Goal: Find specific page/section: Find specific page/section

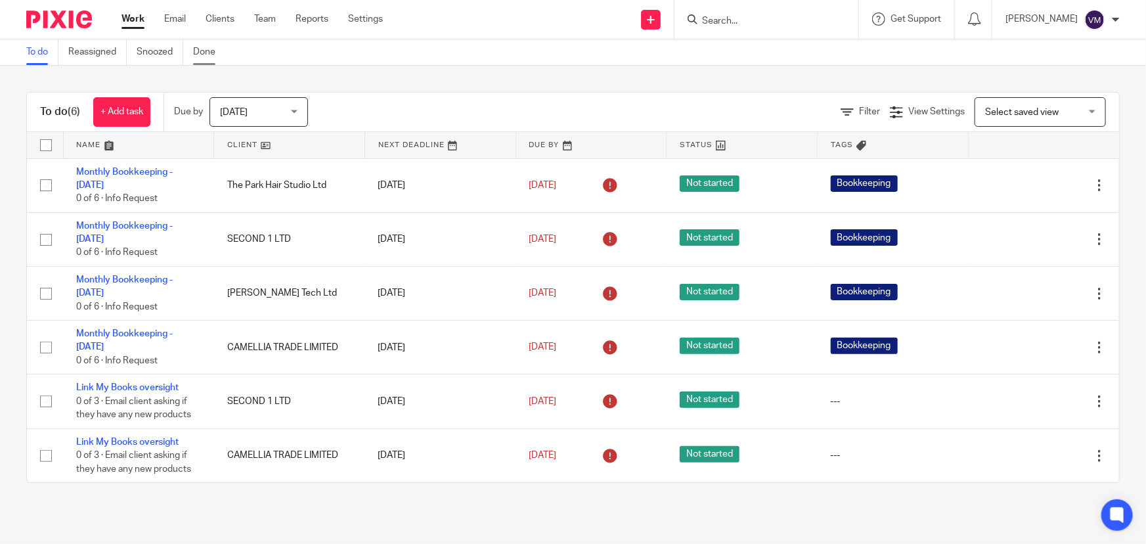
click at [209, 47] on link "Done" at bounding box center [209, 52] width 32 height 26
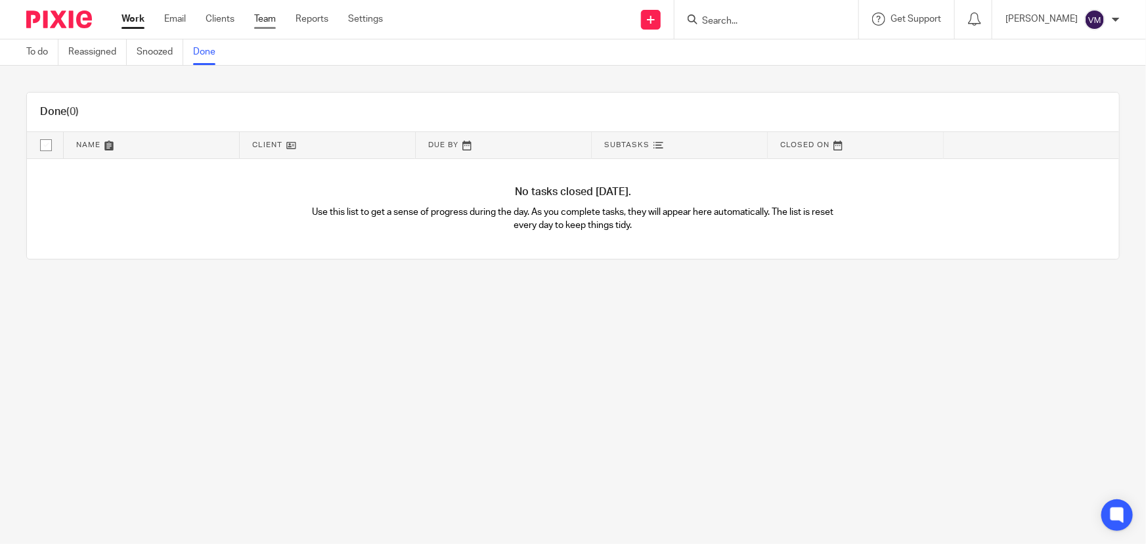
click at [276, 19] on link "Team" at bounding box center [265, 18] width 22 height 13
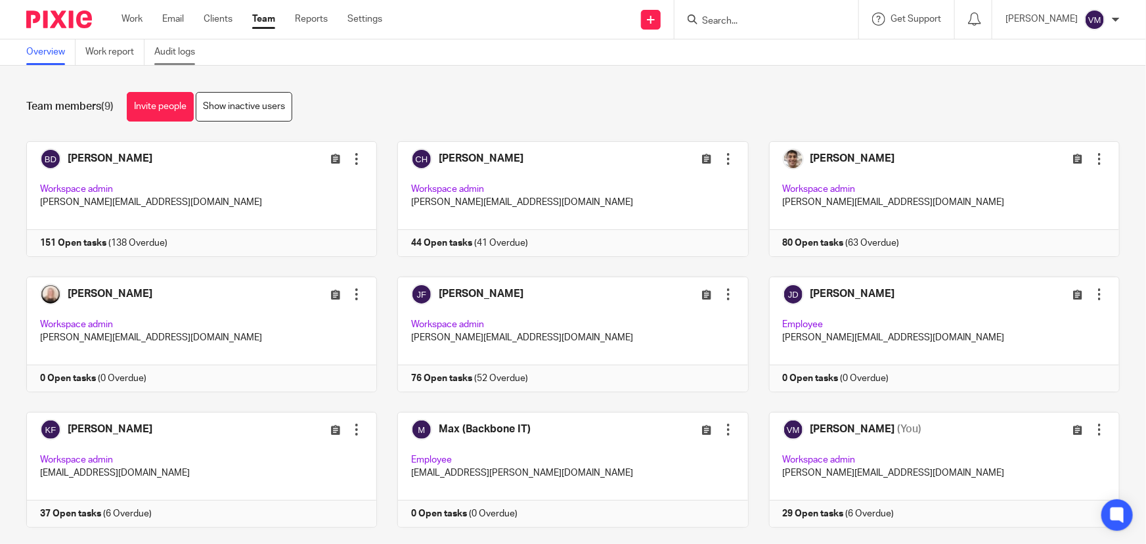
click at [177, 50] on link "Audit logs" at bounding box center [179, 52] width 51 height 26
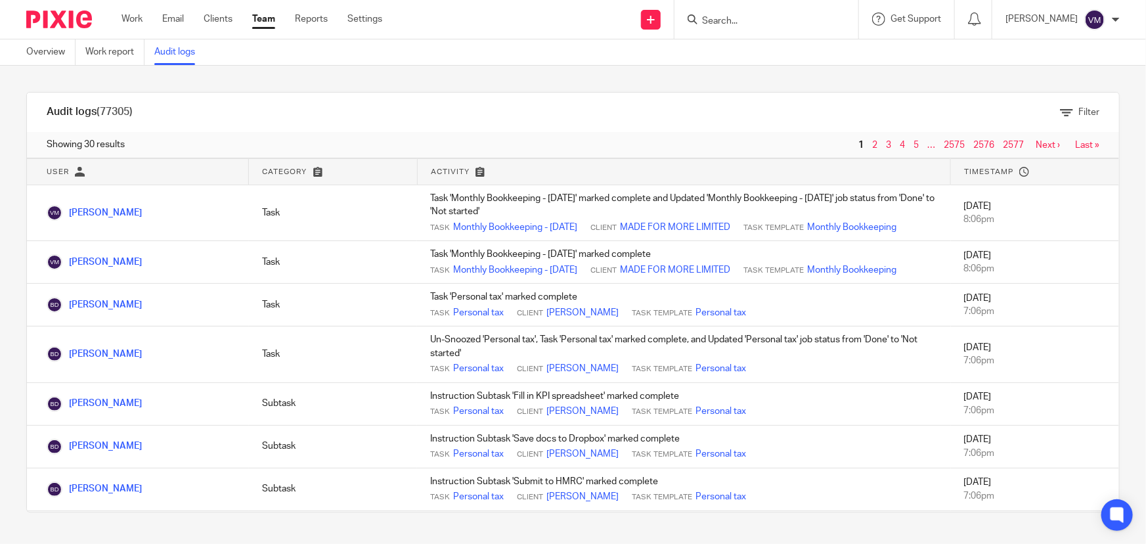
click at [263, 16] on link "Team" at bounding box center [263, 18] width 23 height 13
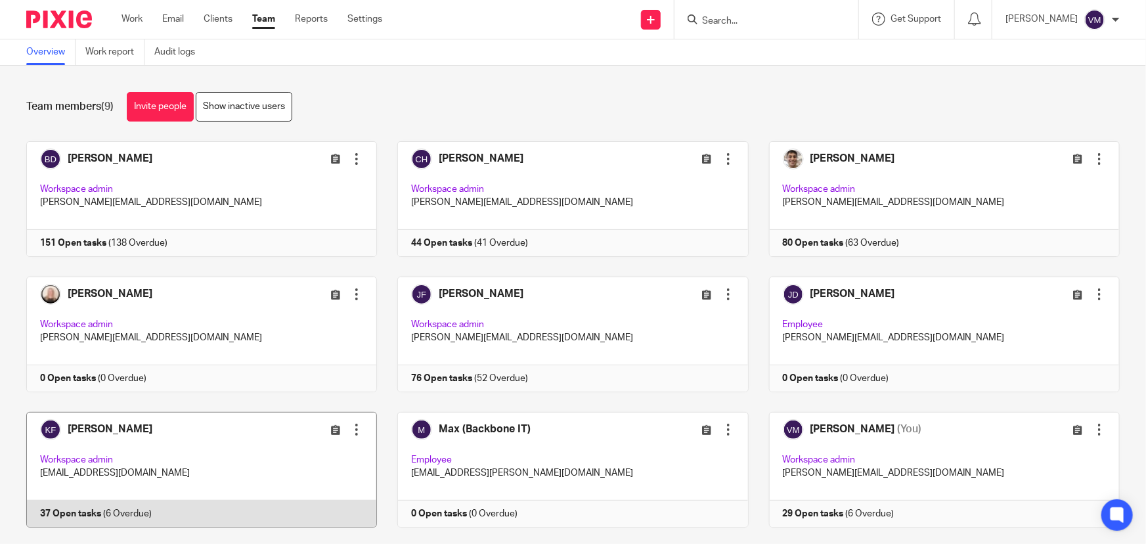
click at [218, 502] on link at bounding box center [191, 470] width 371 height 116
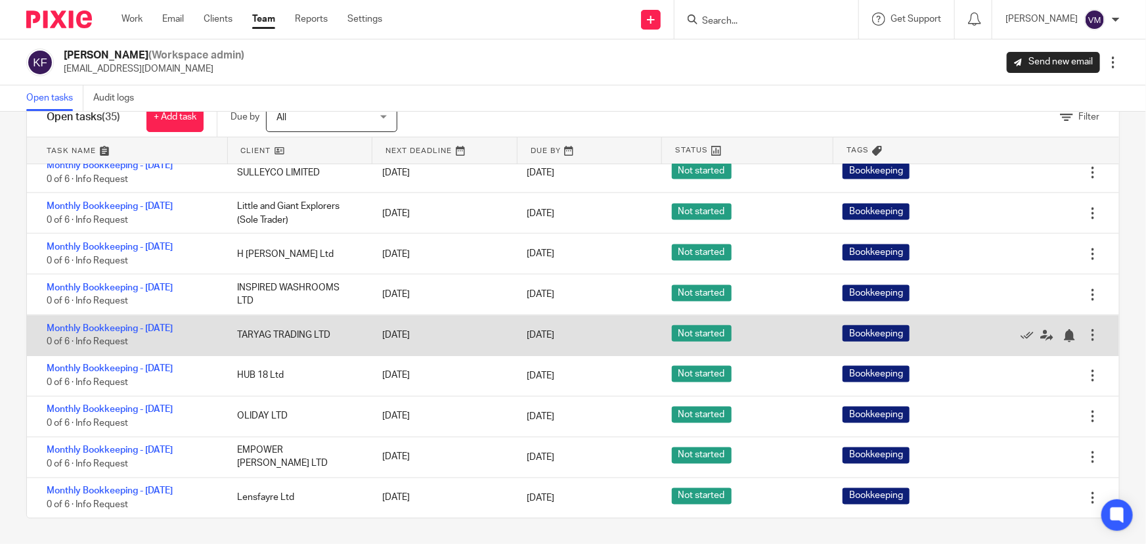
scroll to position [1211, 0]
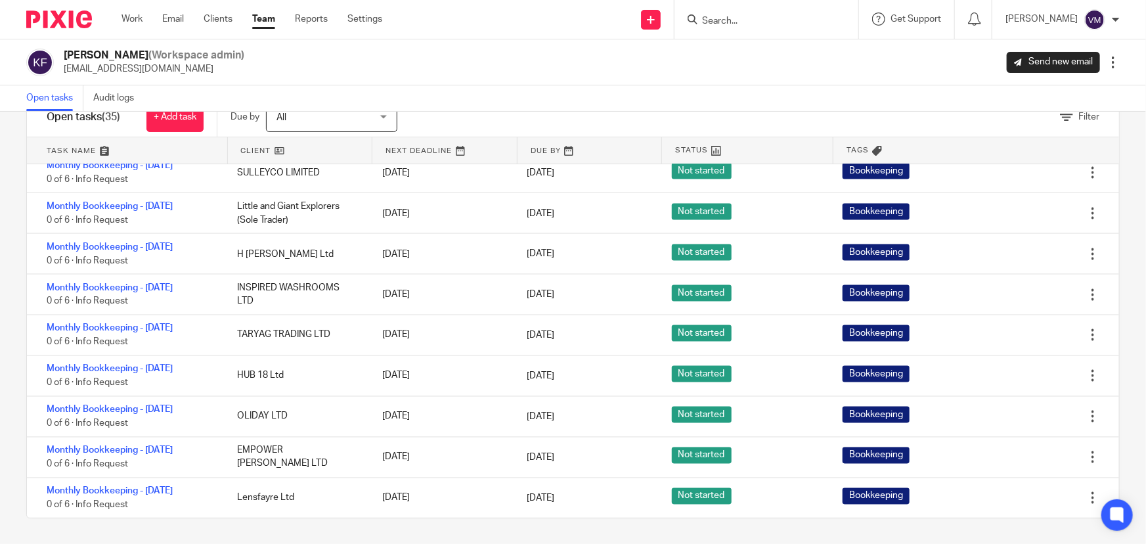
click at [261, 17] on link "Team" at bounding box center [263, 18] width 23 height 13
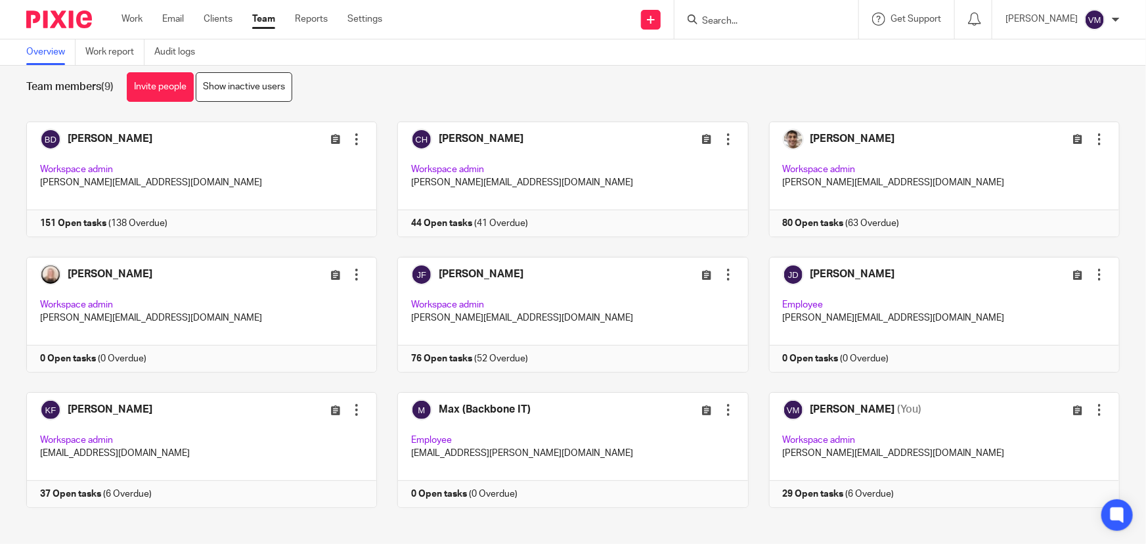
scroll to position [28, 0]
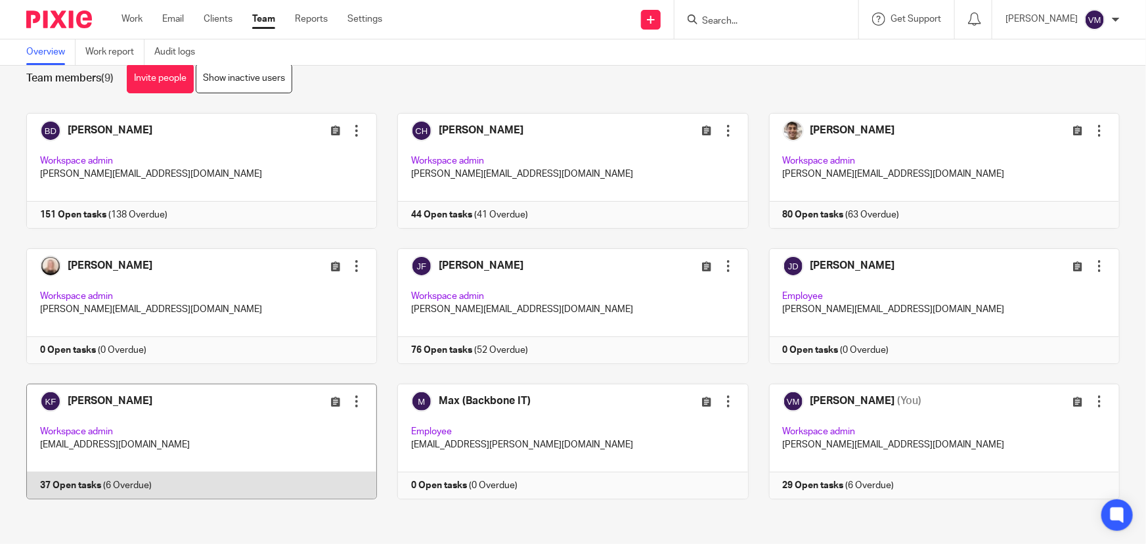
click at [253, 484] on link at bounding box center [191, 442] width 371 height 116
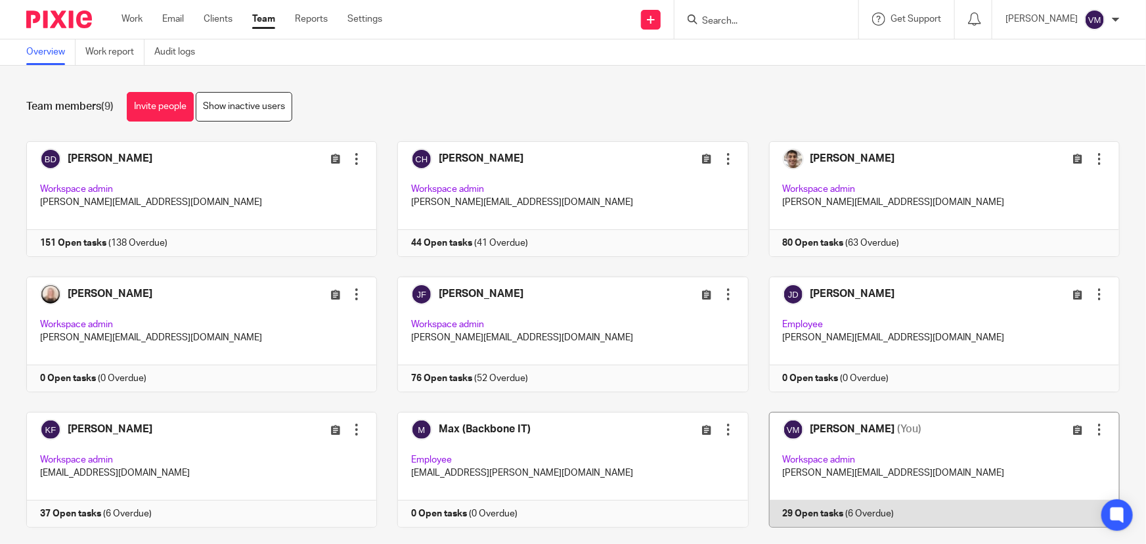
click at [840, 506] on link at bounding box center [934, 470] width 371 height 116
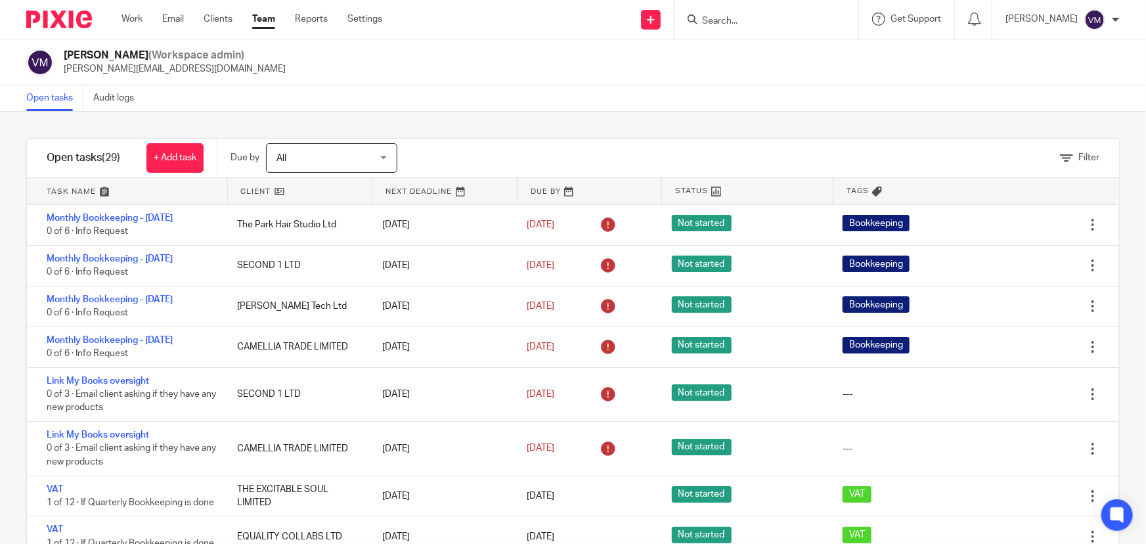
click at [258, 24] on link "Team" at bounding box center [263, 18] width 23 height 13
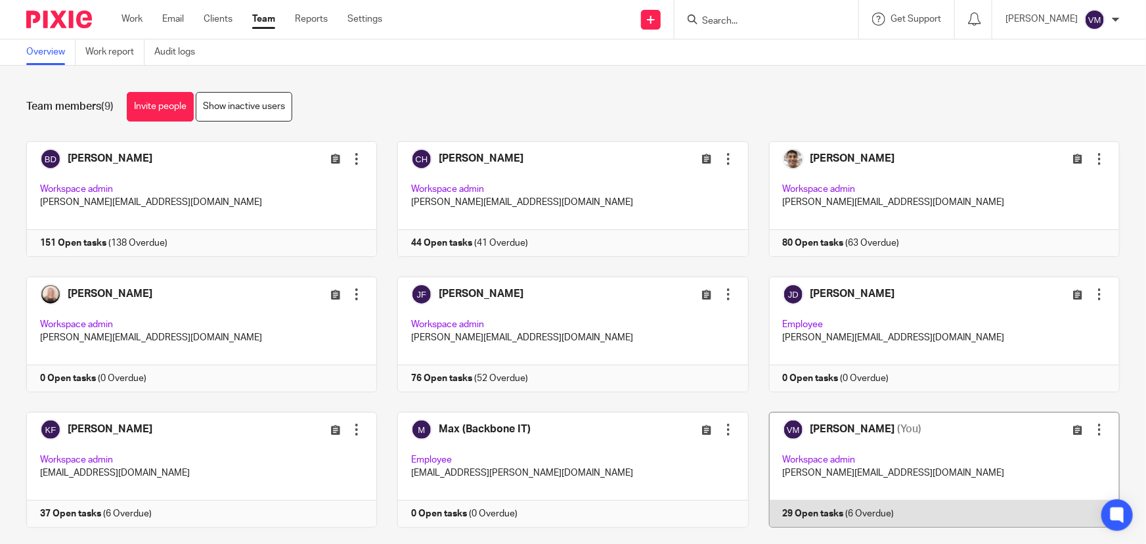
click at [827, 515] on link at bounding box center [934, 470] width 371 height 116
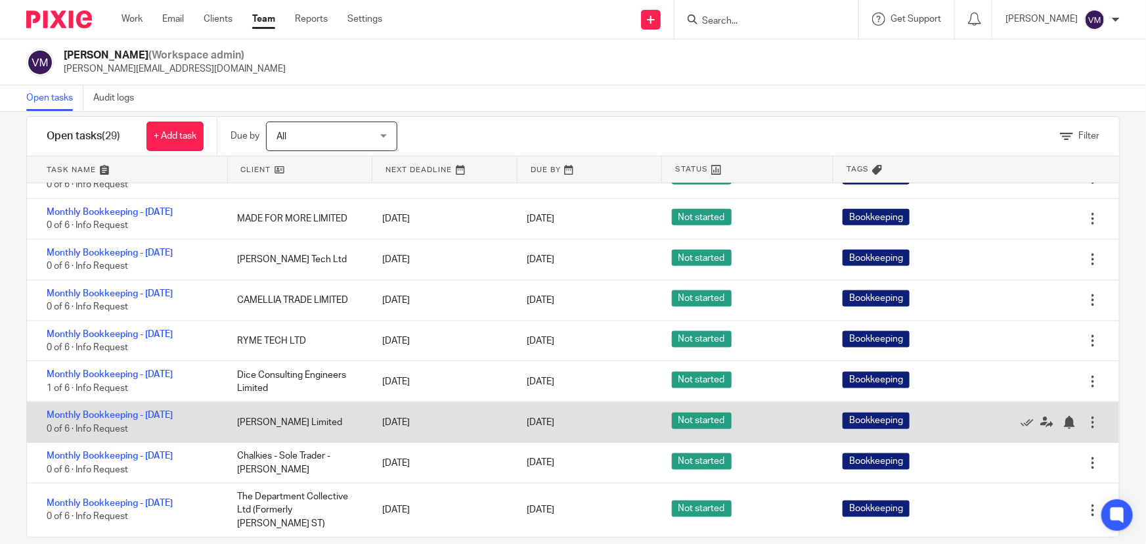
scroll to position [41, 0]
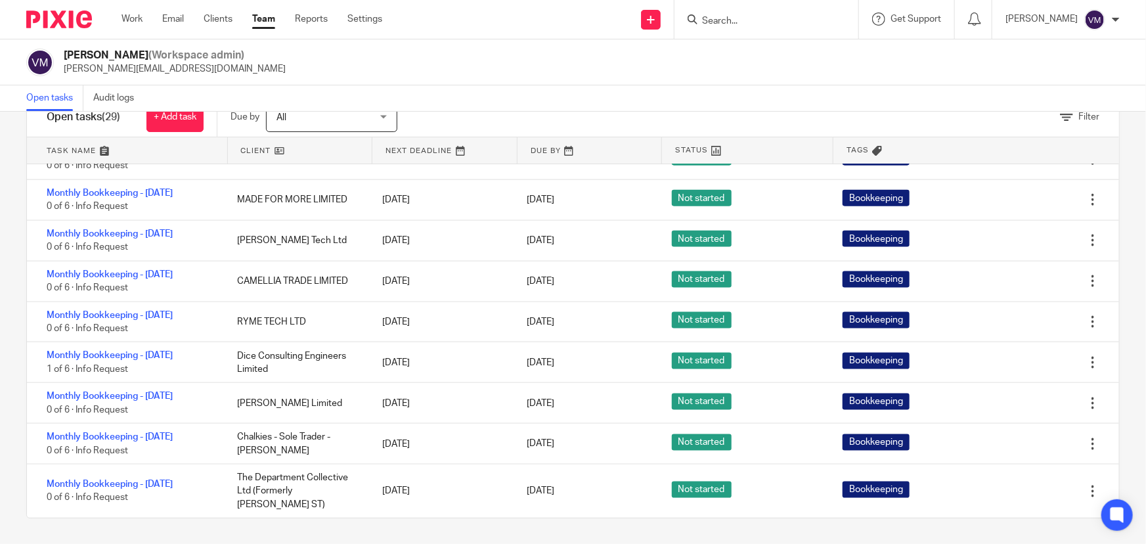
click at [724, 18] on input "Search" at bounding box center [760, 22] width 118 height 12
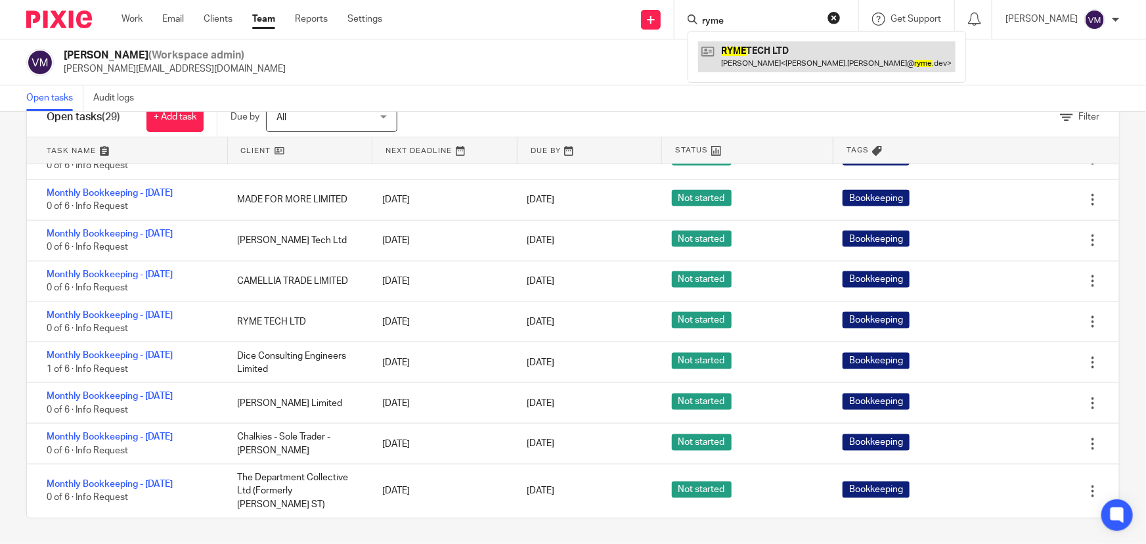
type input "ryme"
click at [771, 53] on link at bounding box center [827, 56] width 258 height 30
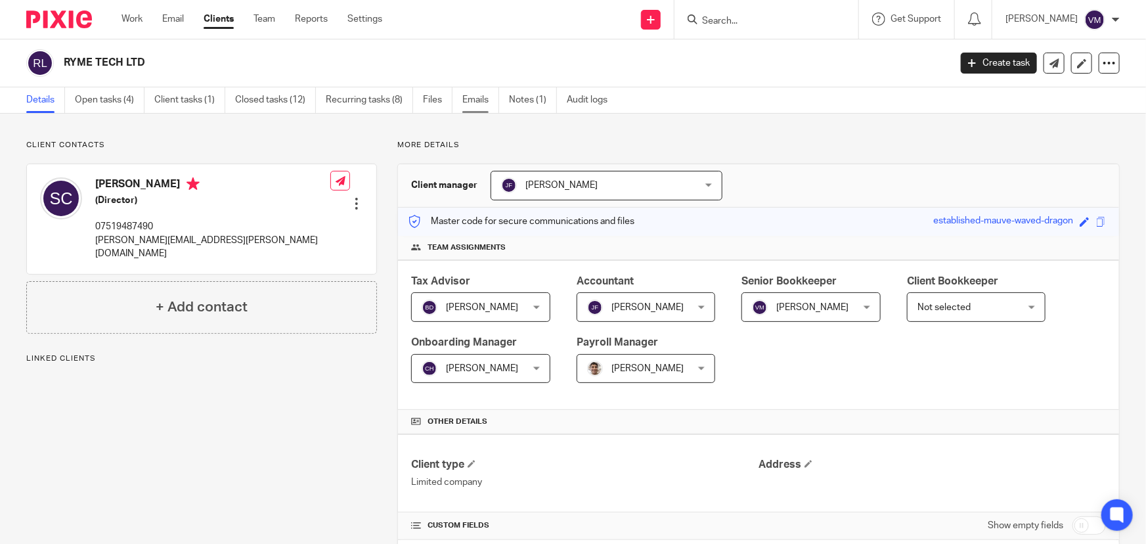
click at [471, 101] on link "Emails" at bounding box center [480, 100] width 37 height 26
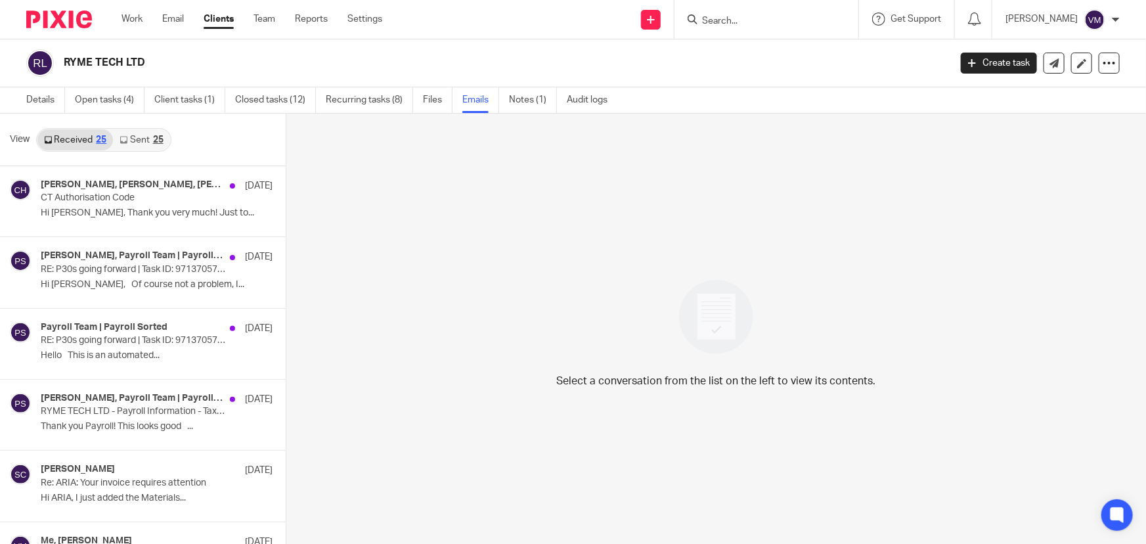
click at [130, 135] on link "Sent 25" at bounding box center [141, 139] width 56 height 21
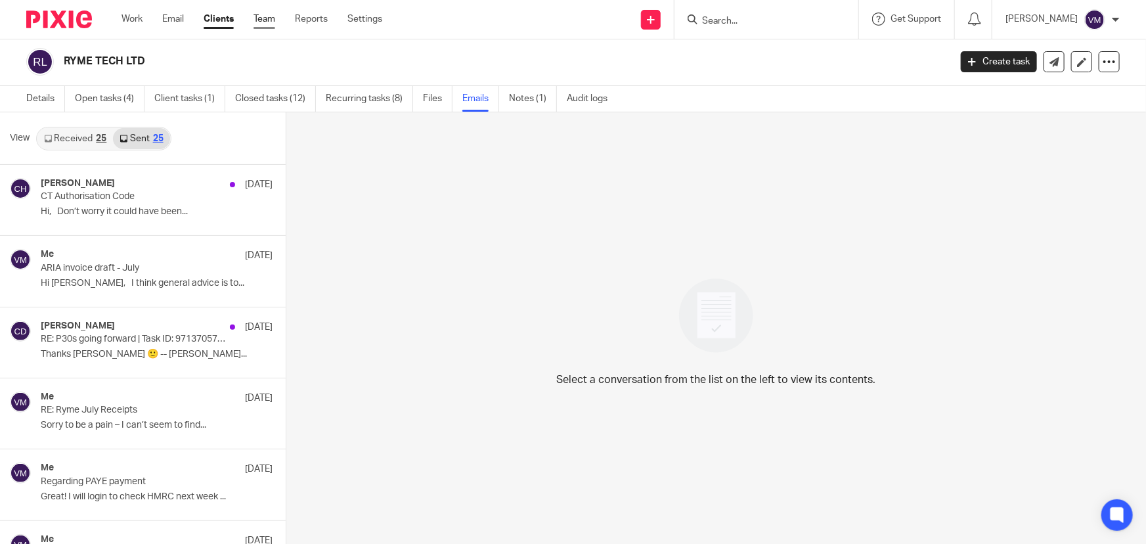
click at [263, 19] on link "Team" at bounding box center [265, 18] width 22 height 13
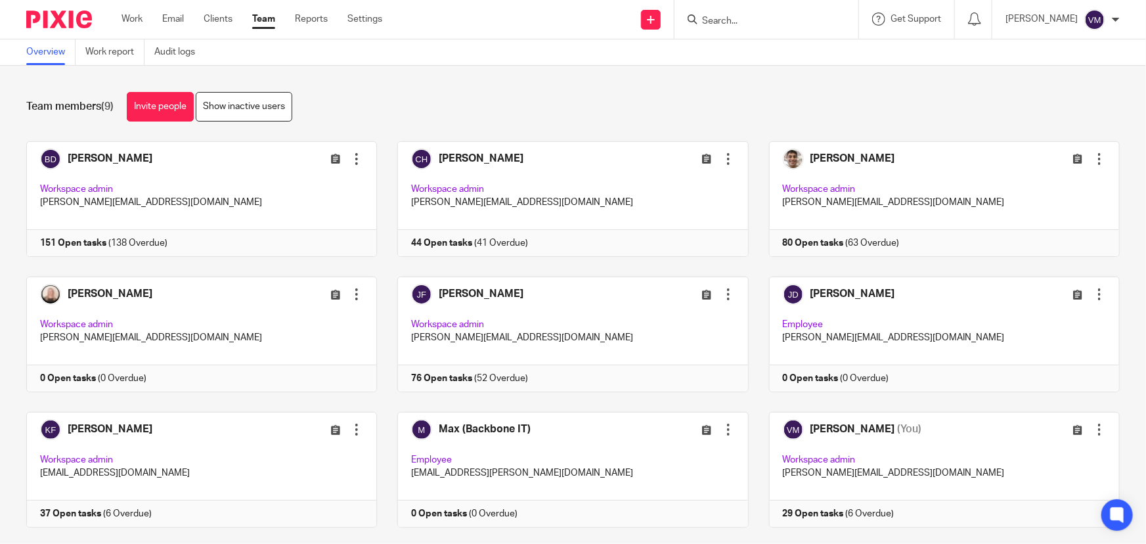
click at [749, 19] on input "Search" at bounding box center [760, 22] width 118 height 12
type input "round"
click at [788, 59] on link at bounding box center [810, 56] width 225 height 30
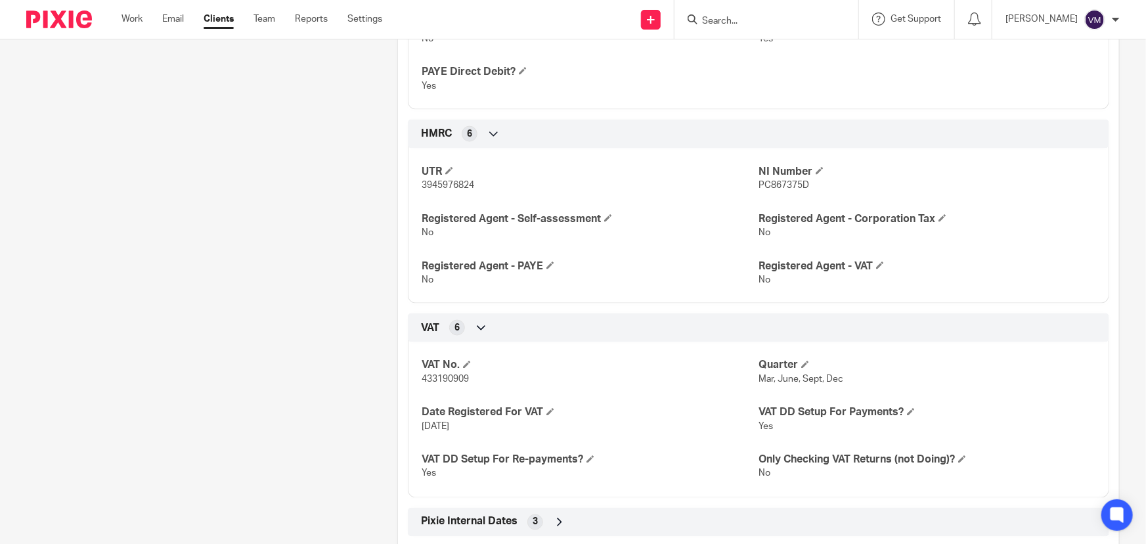
scroll to position [1000, 0]
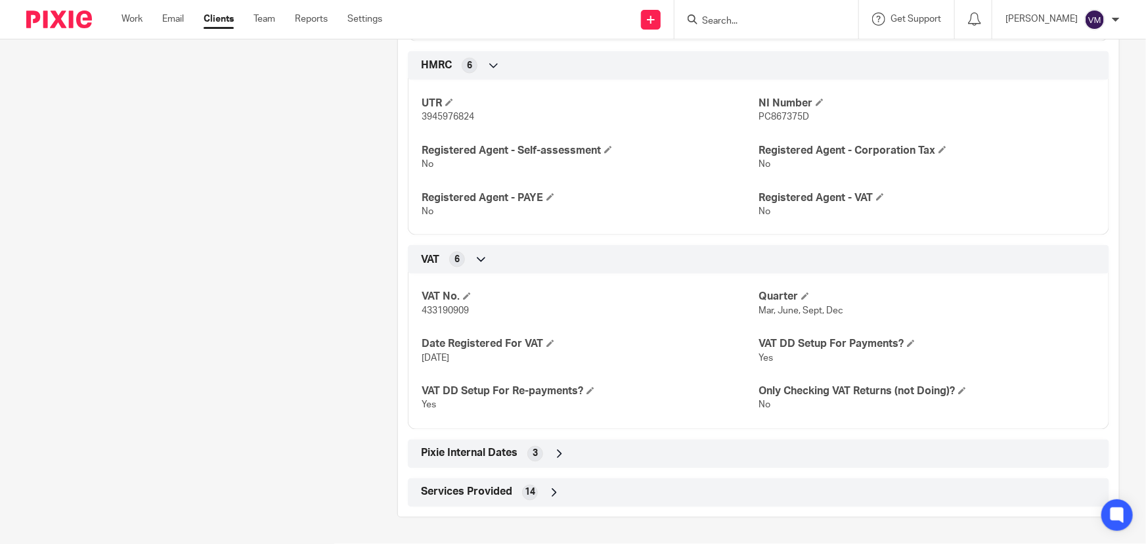
click at [446, 309] on span "433190909" at bounding box center [445, 311] width 47 height 9
copy span "433190909"
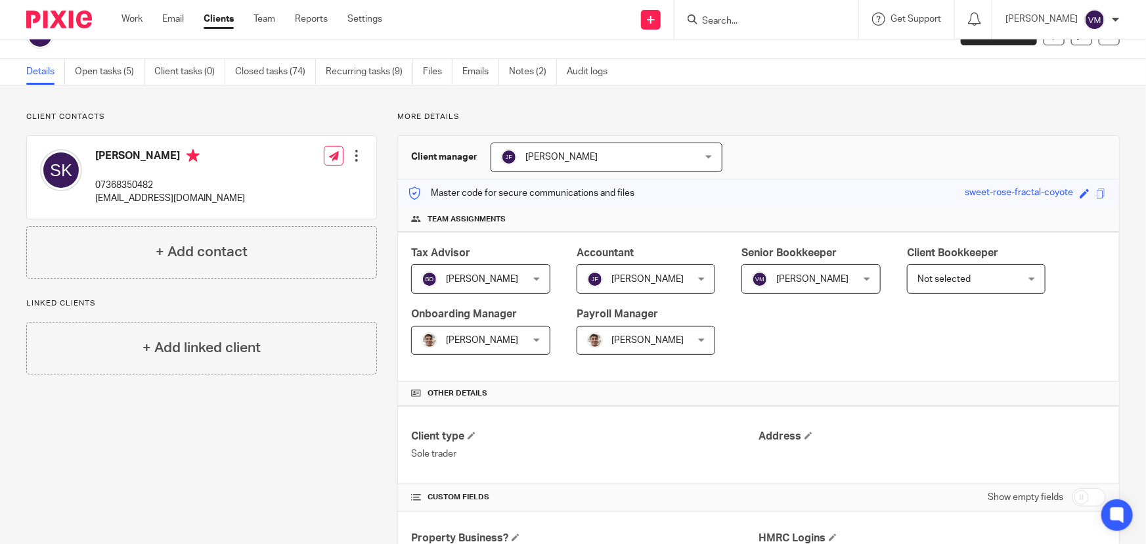
scroll to position [0, 0]
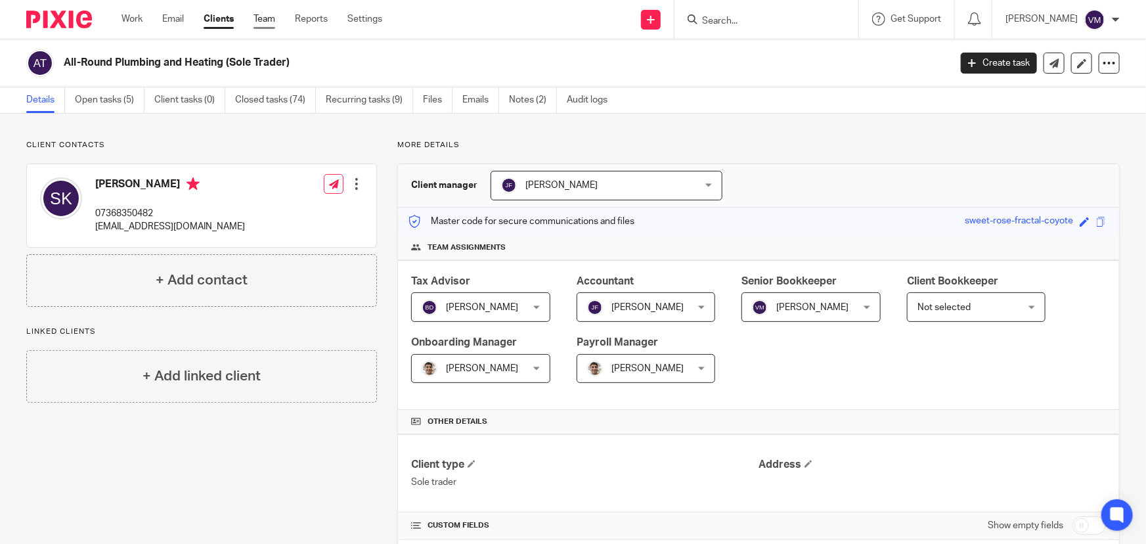
click at [271, 18] on link "Team" at bounding box center [265, 18] width 22 height 13
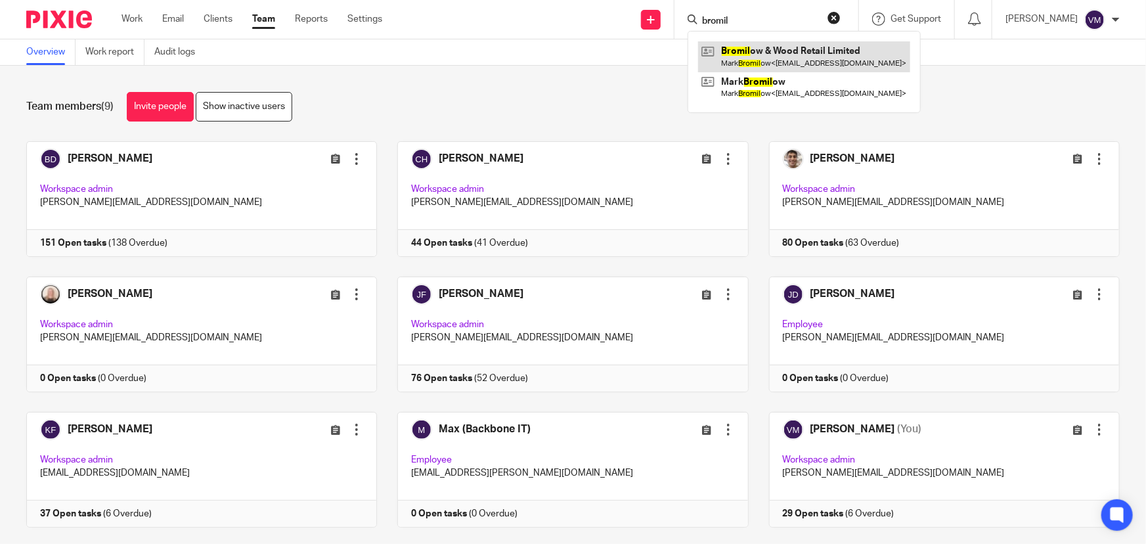
type input "bromil"
click at [776, 55] on link at bounding box center [804, 56] width 212 height 30
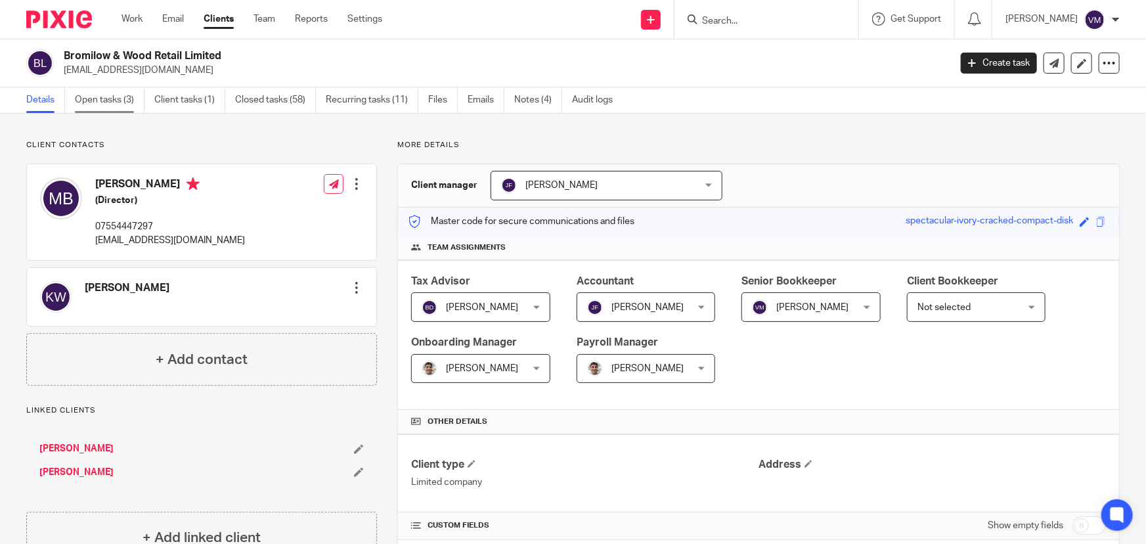
click at [112, 102] on link "Open tasks (3)" at bounding box center [110, 100] width 70 height 26
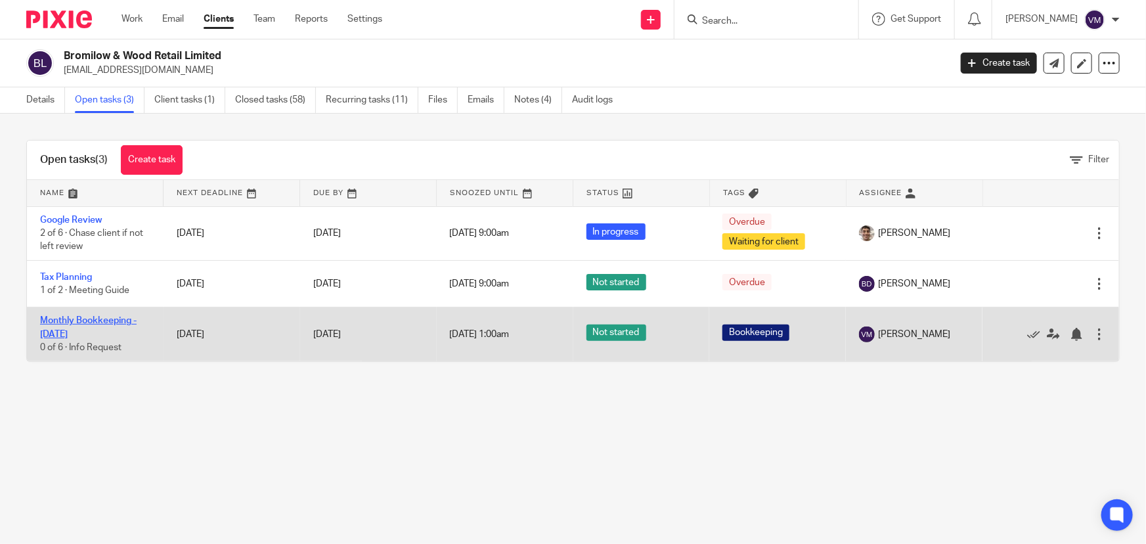
click at [88, 318] on link "Monthly Bookkeeping - August 2025" at bounding box center [88, 327] width 97 height 22
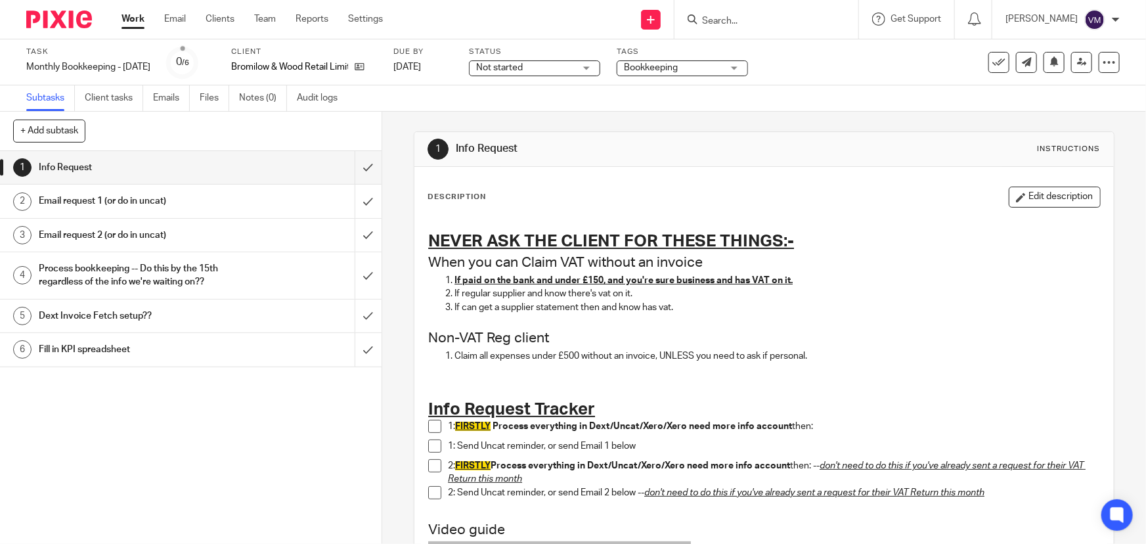
click at [432, 428] on span at bounding box center [434, 426] width 13 height 13
click at [431, 443] on span at bounding box center [434, 445] width 13 height 13
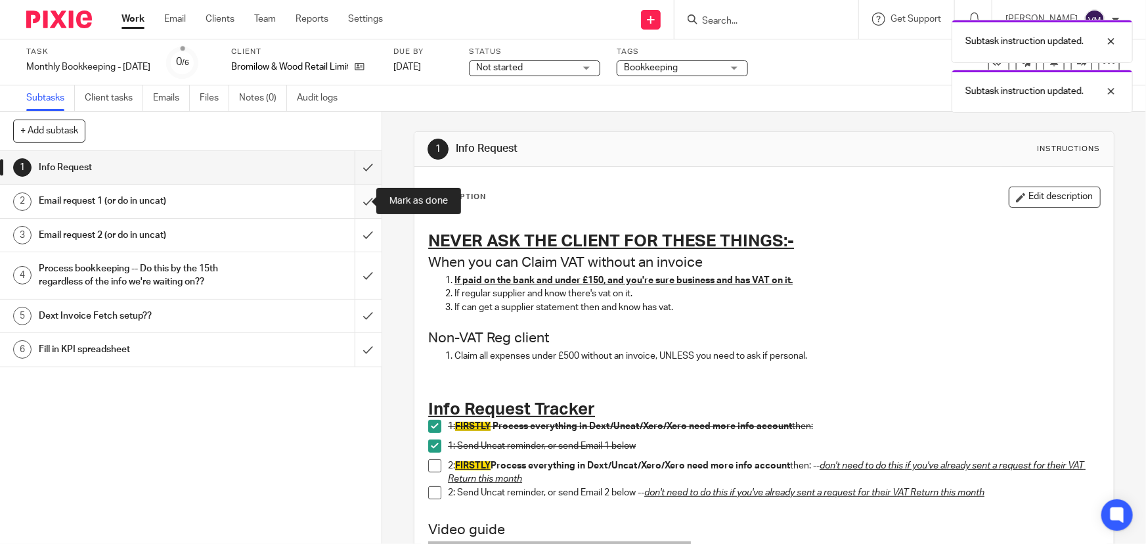
click at [354, 204] on input "submit" at bounding box center [191, 201] width 382 height 33
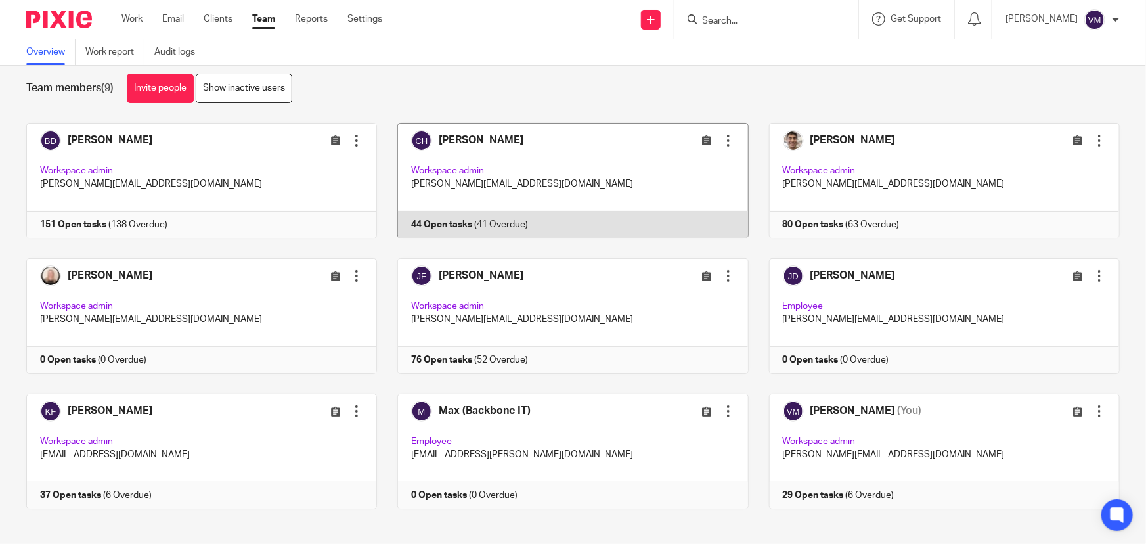
scroll to position [28, 0]
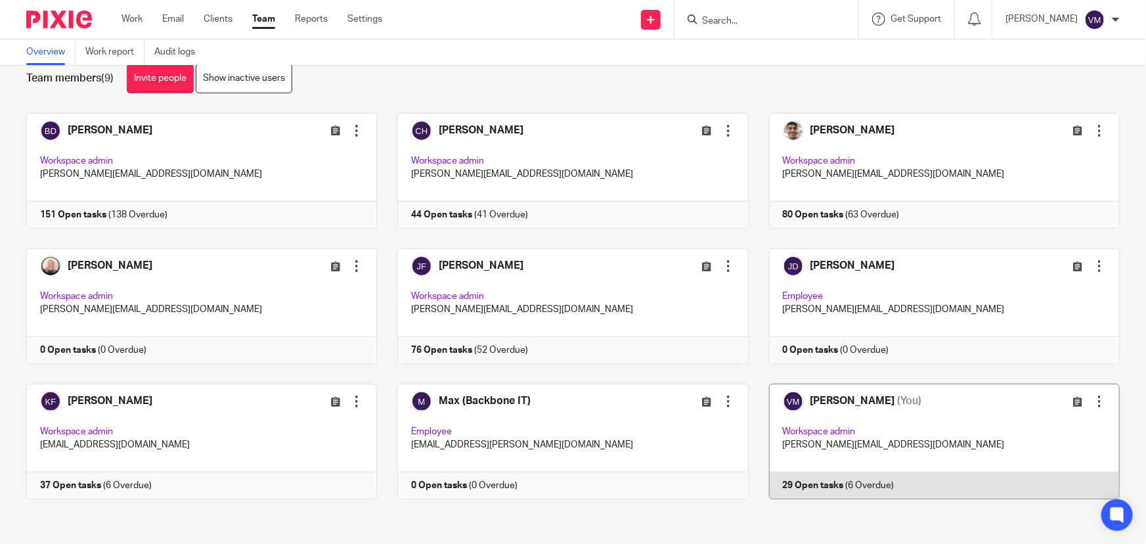
click at [857, 482] on link at bounding box center [934, 442] width 371 height 116
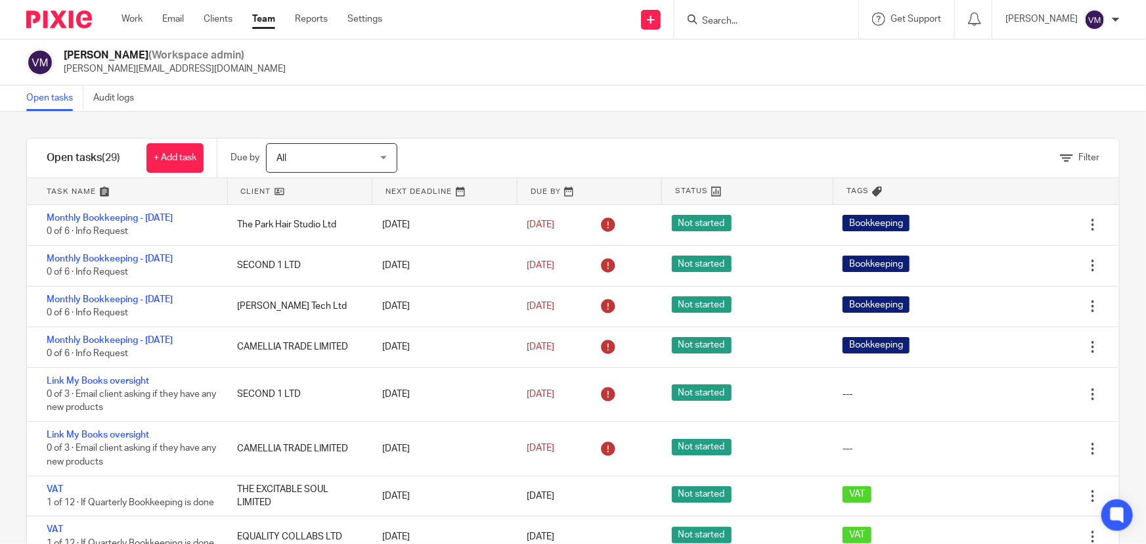
click at [753, 20] on input "Search" at bounding box center [760, 22] width 118 height 12
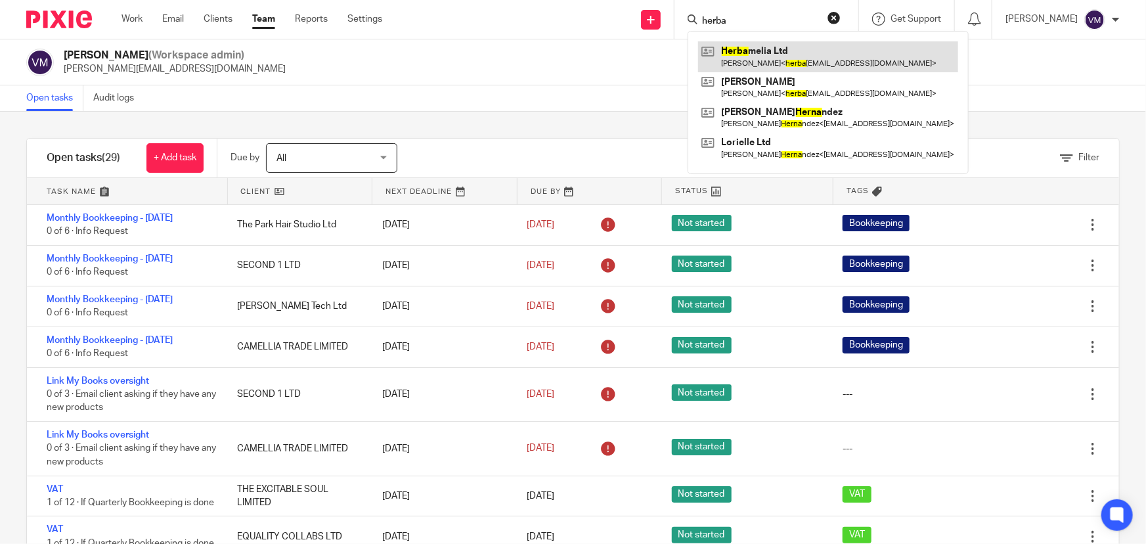
type input "herba"
click at [796, 62] on link at bounding box center [828, 56] width 260 height 30
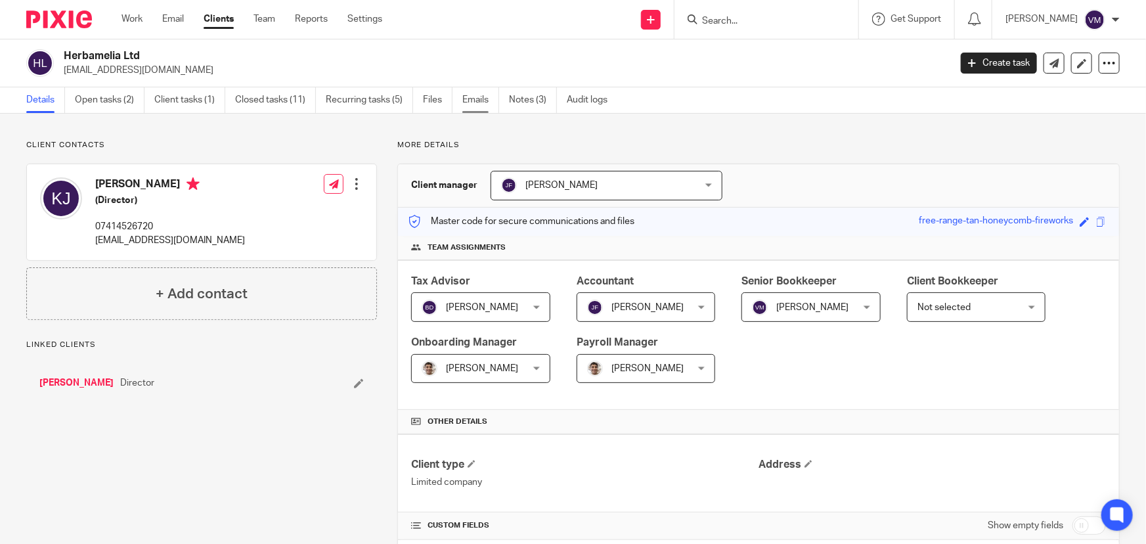
click at [481, 99] on link "Emails" at bounding box center [480, 100] width 37 height 26
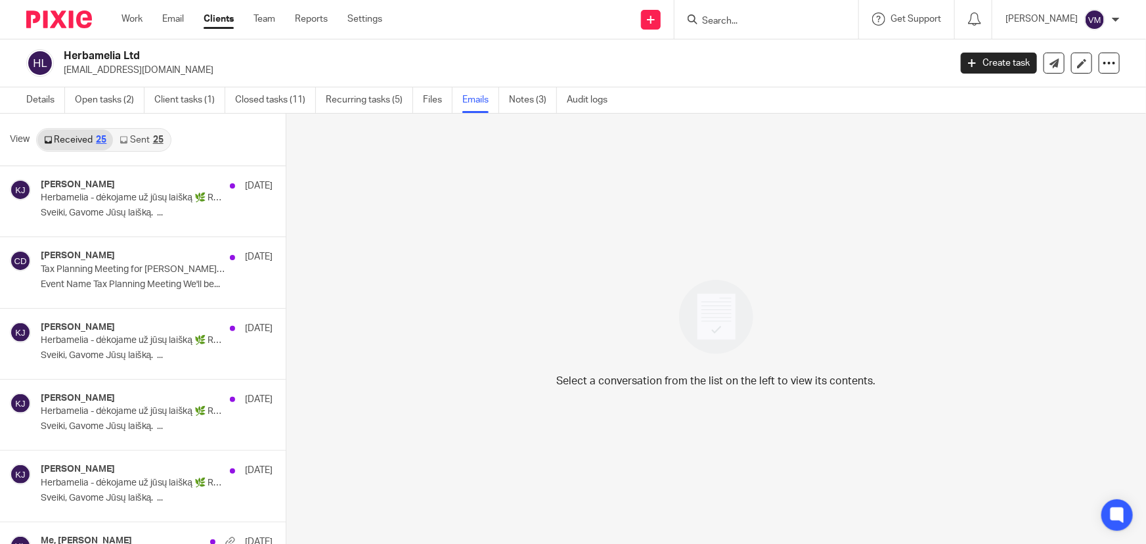
click at [127, 138] on link "Sent 25" at bounding box center [141, 139] width 56 height 21
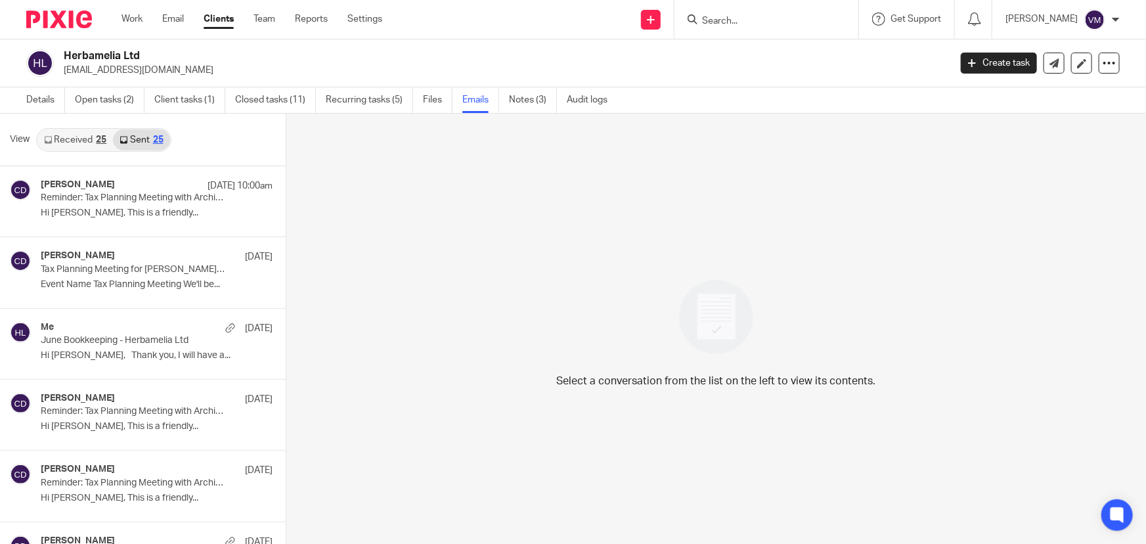
scroll to position [1, 0]
click at [260, 18] on link "Team" at bounding box center [265, 18] width 22 height 13
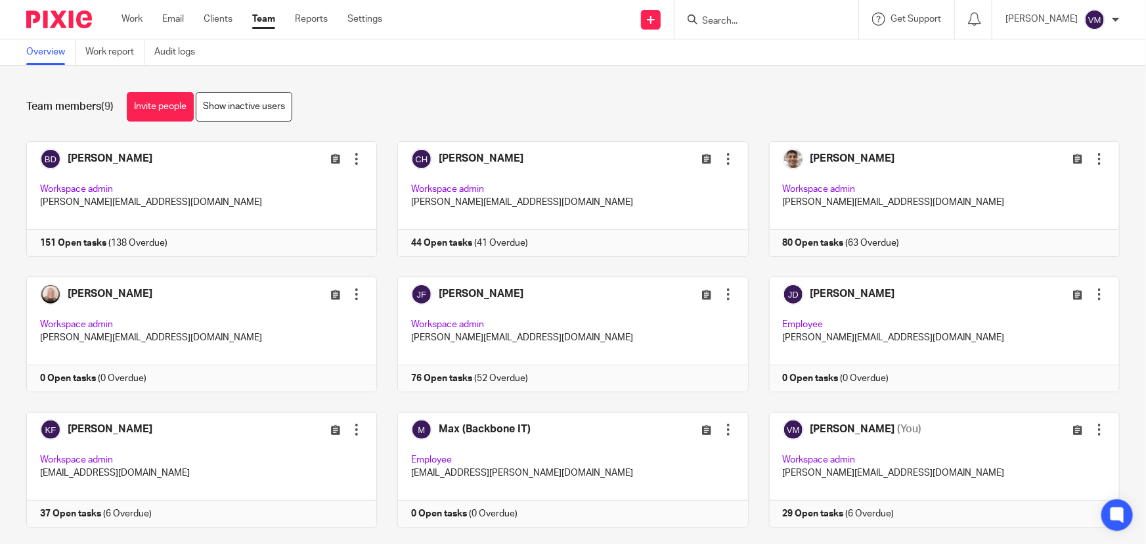
drag, startPoint x: 749, startPoint y: 34, endPoint x: 748, endPoint y: 27, distance: 6.6
click at [748, 32] on div at bounding box center [767, 19] width 184 height 39
click at [748, 22] on input "Search" at bounding box center [760, 22] width 118 height 12
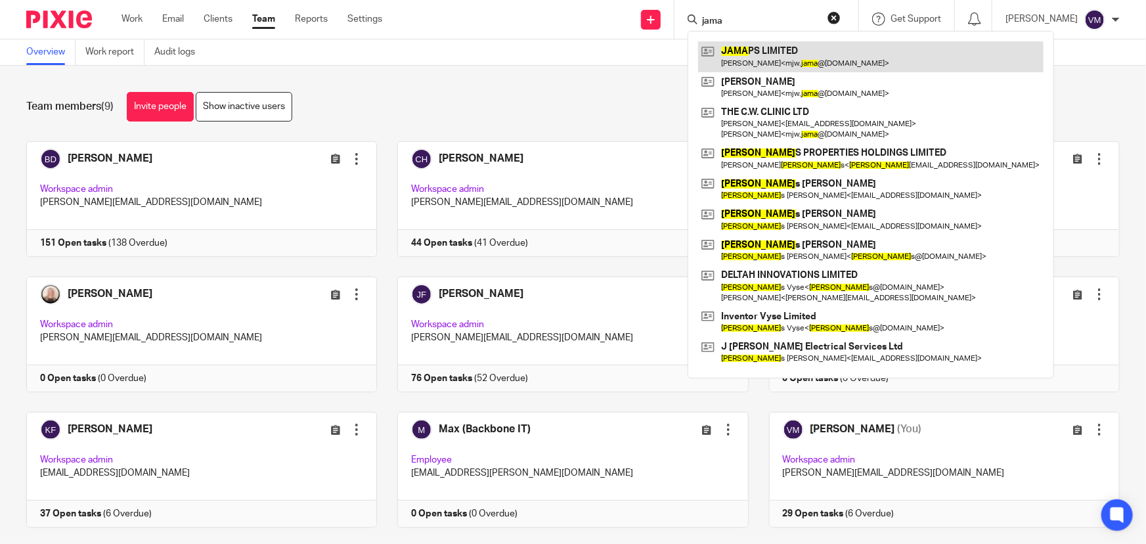
type input "jama"
click at [765, 50] on link at bounding box center [871, 56] width 346 height 30
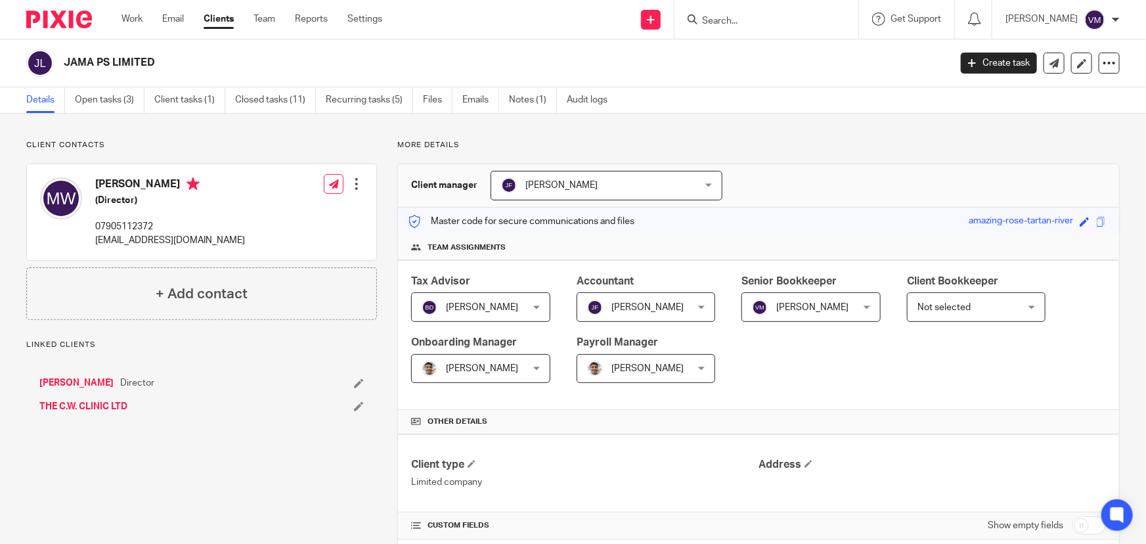
click at [461, 99] on ul "Details Open tasks (3) Client tasks (1) Closed tasks (11) Recurring tasks (5) F…" at bounding box center [326, 100] width 601 height 26
click at [478, 108] on link "Emails" at bounding box center [480, 100] width 37 height 26
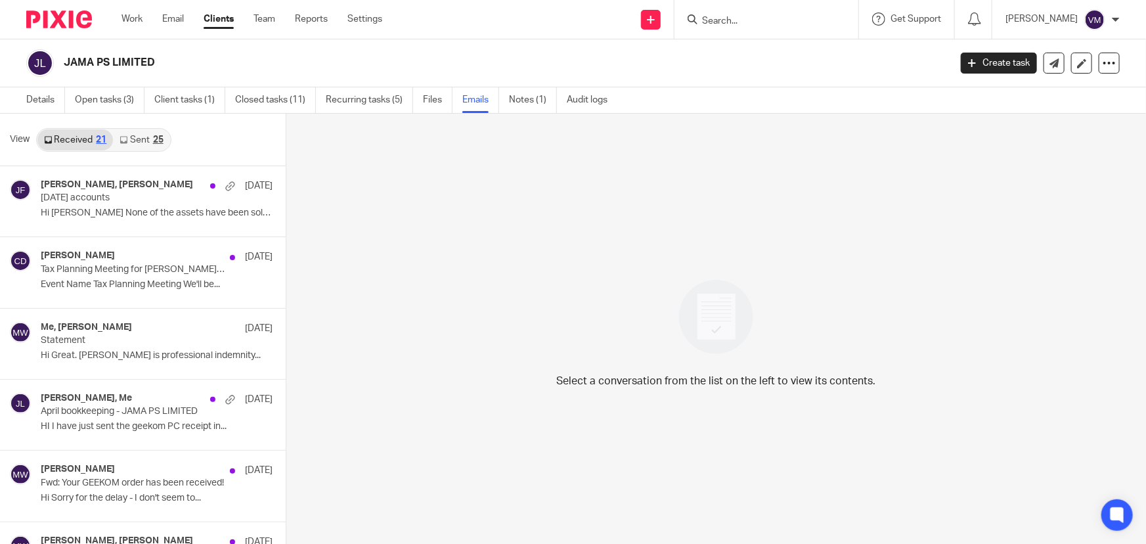
click at [142, 138] on link "Sent 25" at bounding box center [141, 139] width 56 height 21
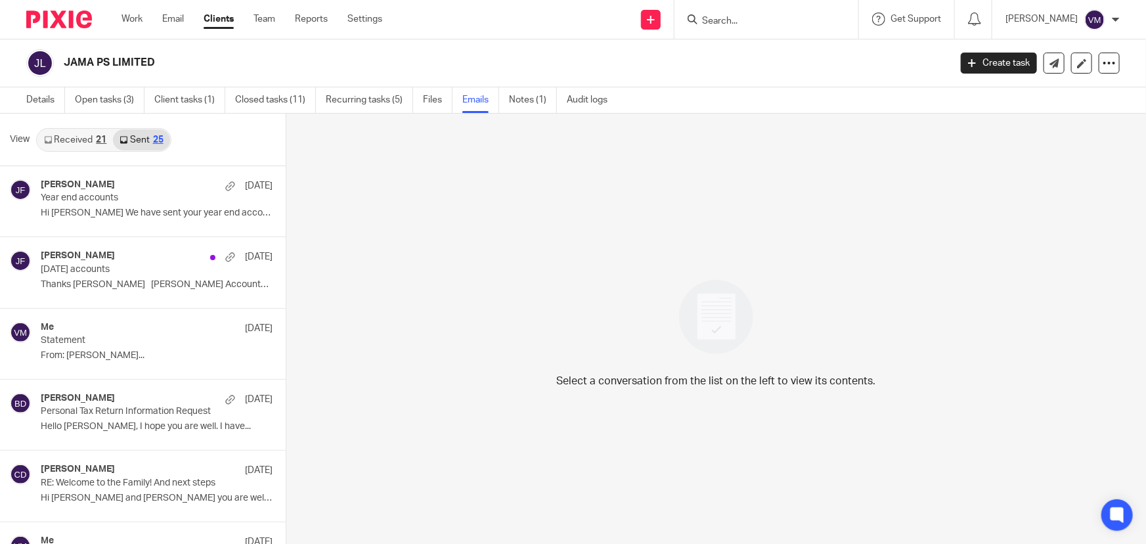
scroll to position [1, 0]
click at [267, 19] on link "Team" at bounding box center [265, 18] width 22 height 13
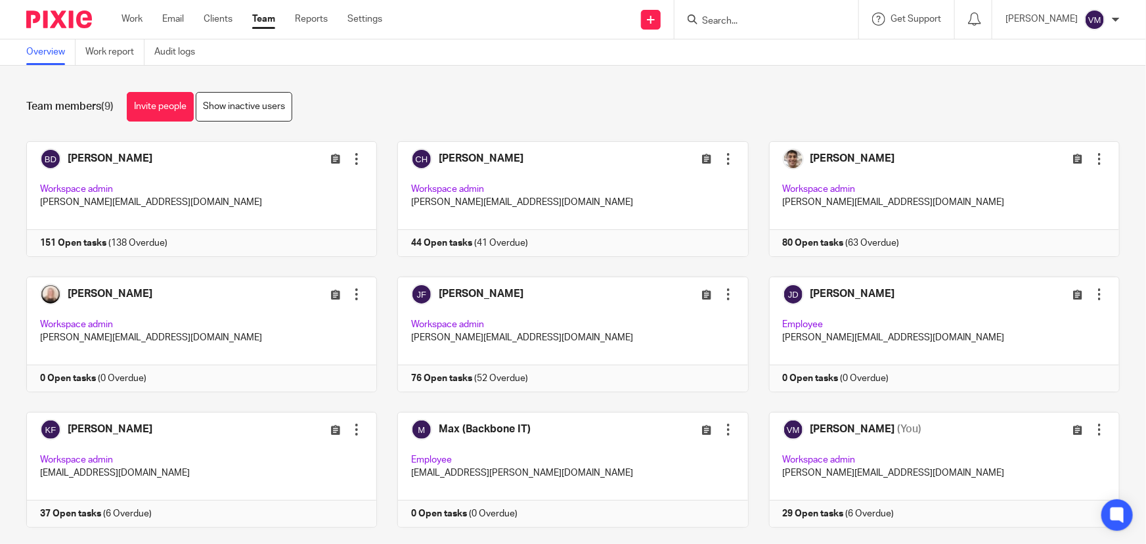
click at [742, 18] on input "Search" at bounding box center [760, 22] width 118 height 12
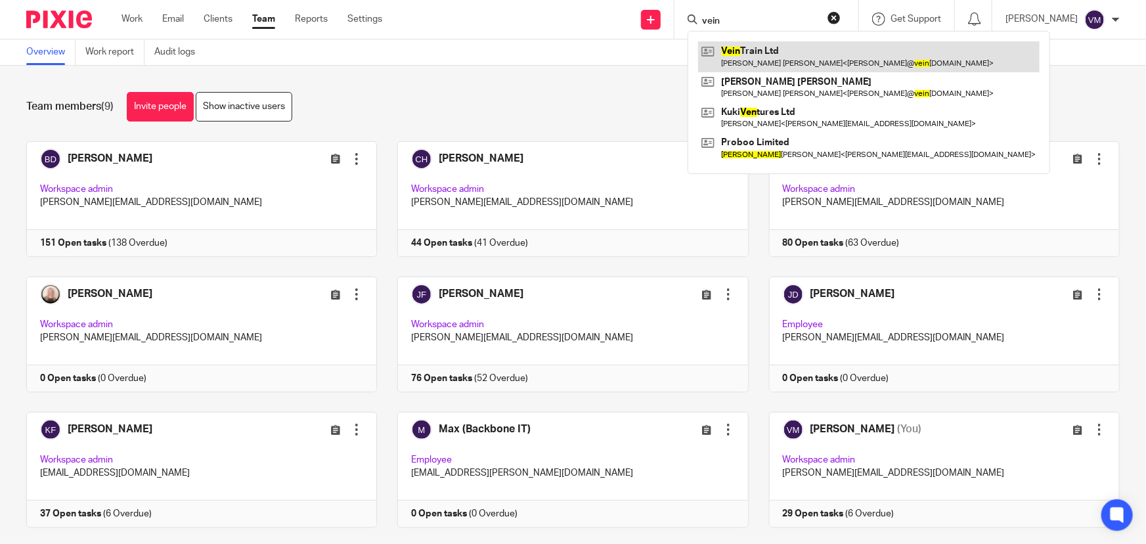
type input "vein"
click at [773, 49] on link at bounding box center [869, 56] width 342 height 30
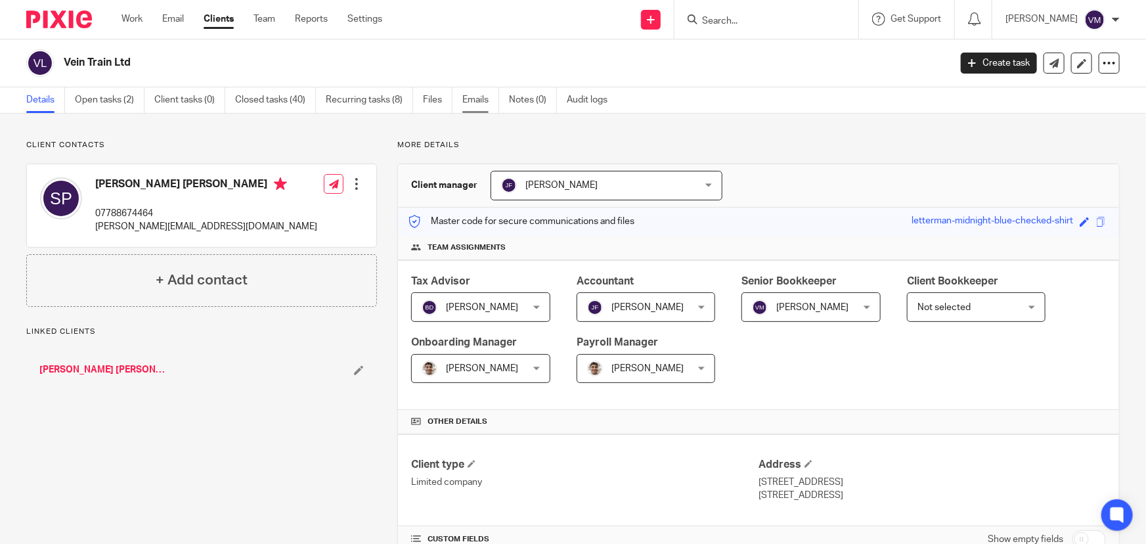
click at [474, 108] on link "Emails" at bounding box center [480, 100] width 37 height 26
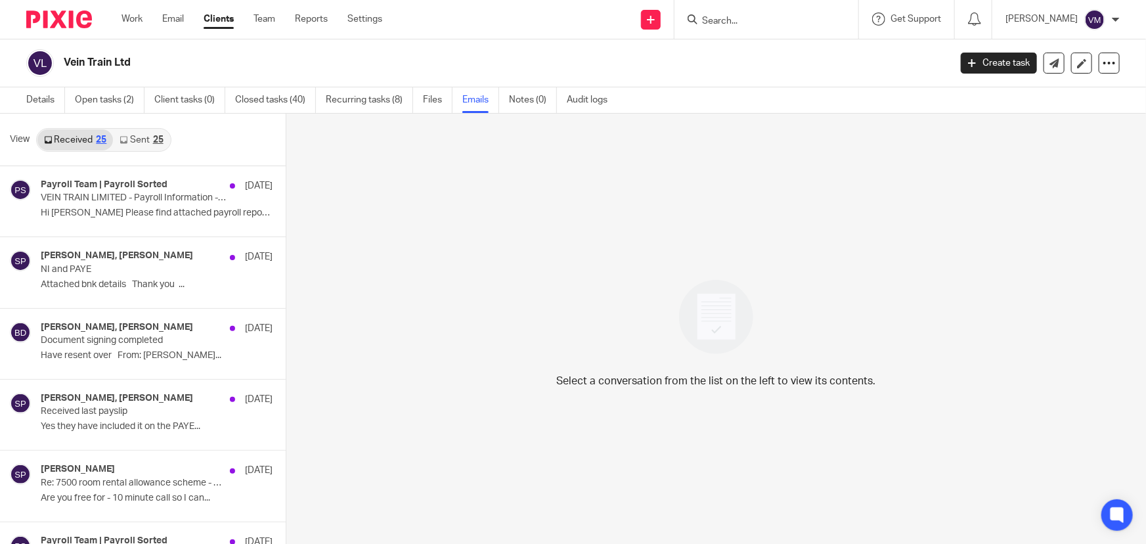
click at [135, 135] on link "Sent 25" at bounding box center [141, 139] width 56 height 21
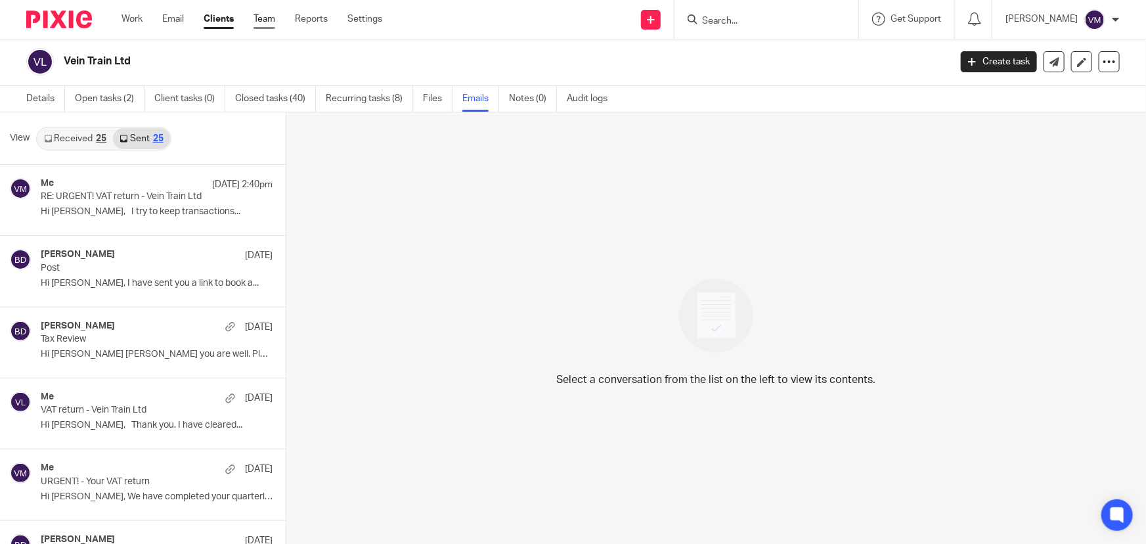
click at [265, 18] on link "Team" at bounding box center [265, 18] width 22 height 13
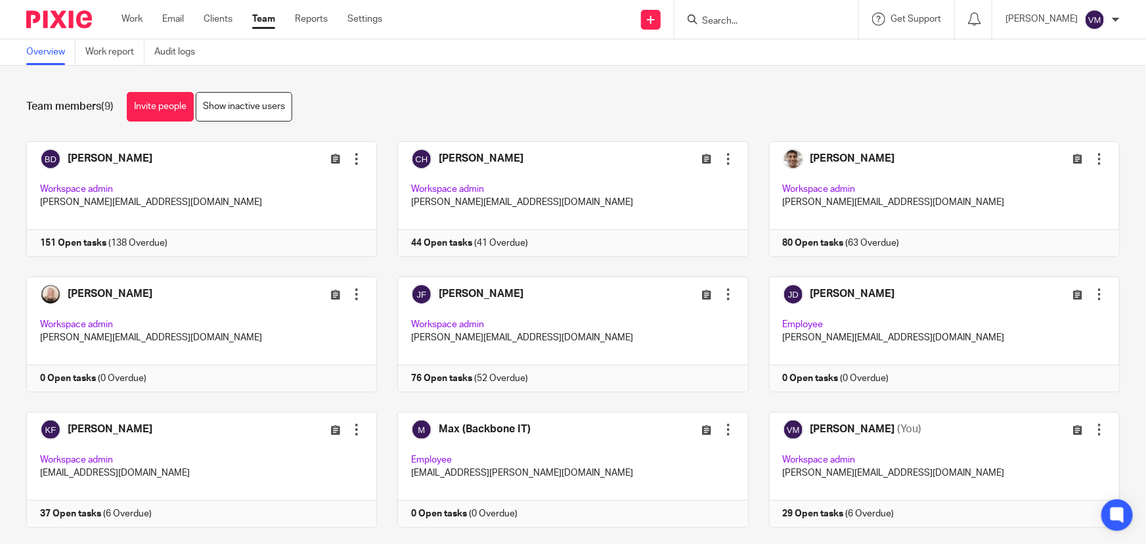
click at [740, 22] on input "Search" at bounding box center [760, 22] width 118 height 12
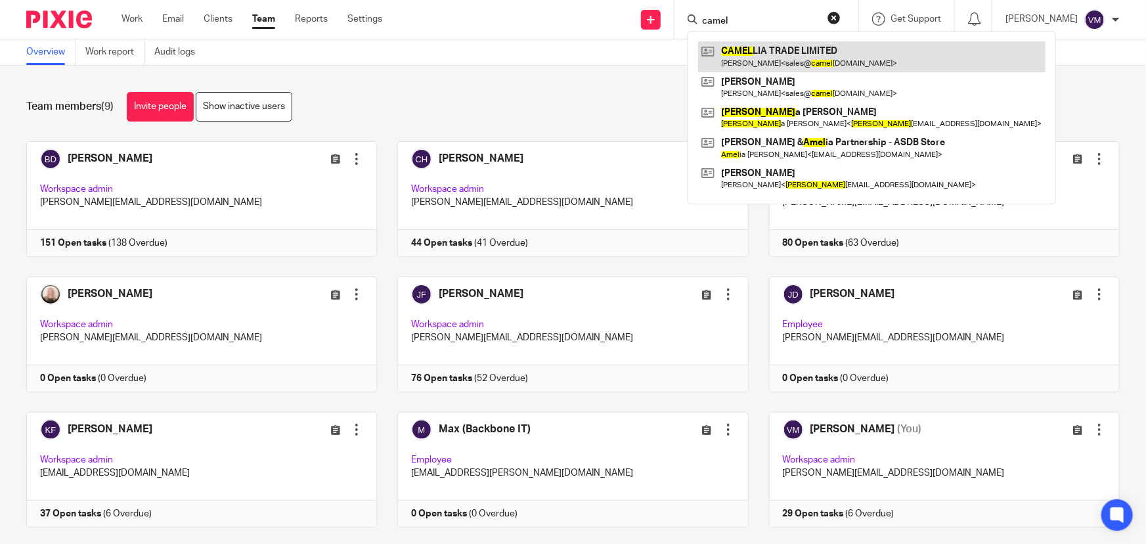
type input "camel"
click at [791, 61] on link at bounding box center [872, 56] width 348 height 30
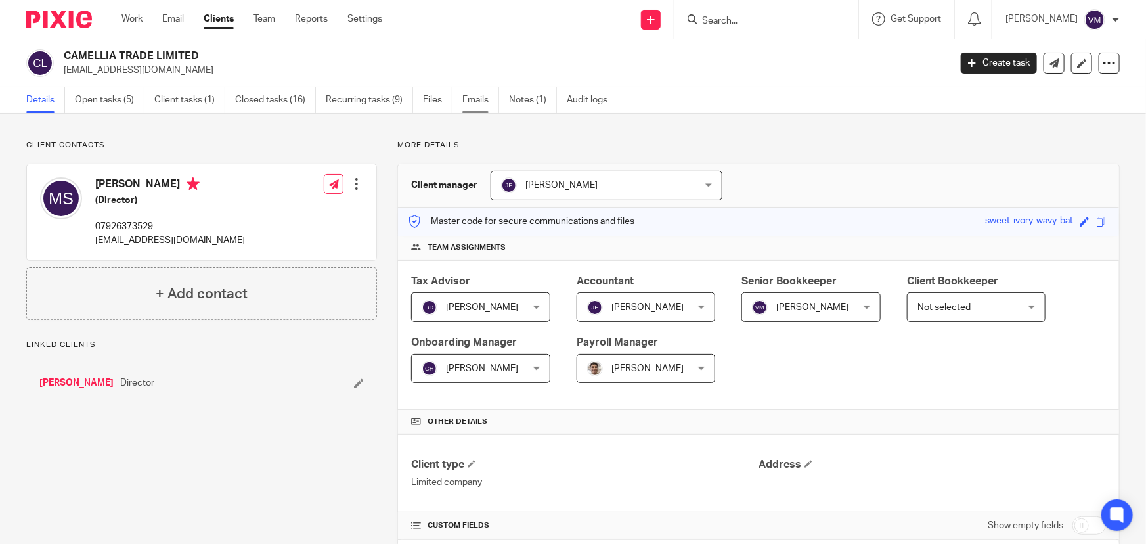
click at [479, 92] on link "Emails" at bounding box center [480, 100] width 37 height 26
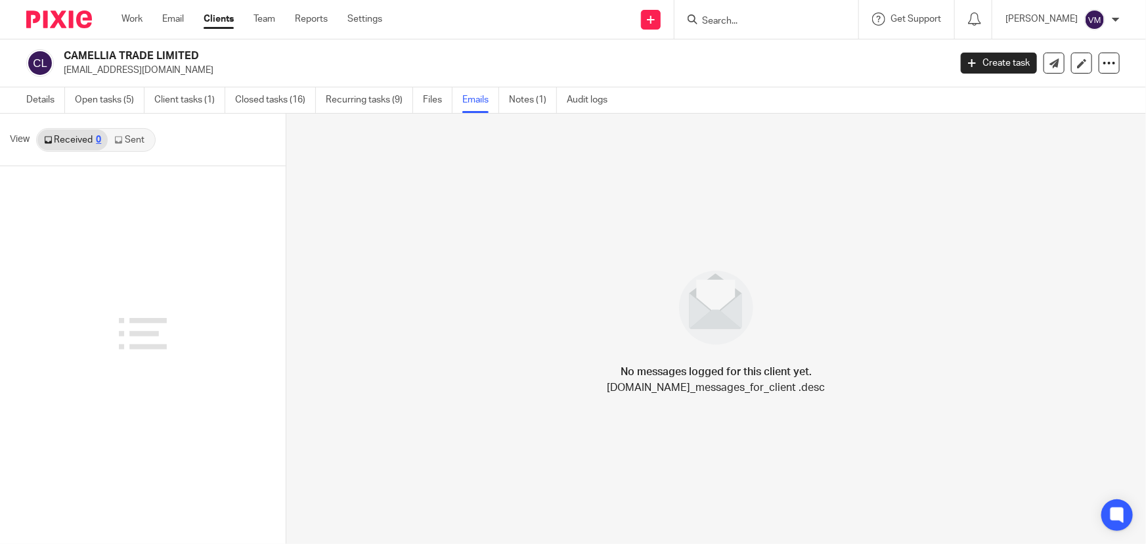
click at [118, 141] on icon at bounding box center [118, 140] width 8 height 8
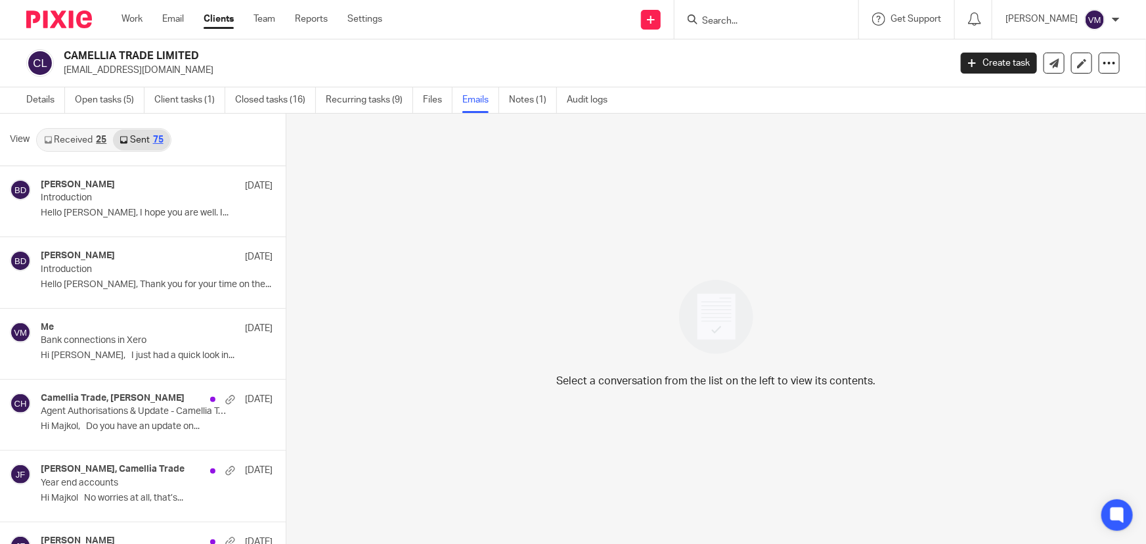
click at [92, 136] on link "Received 25" at bounding box center [75, 139] width 76 height 21
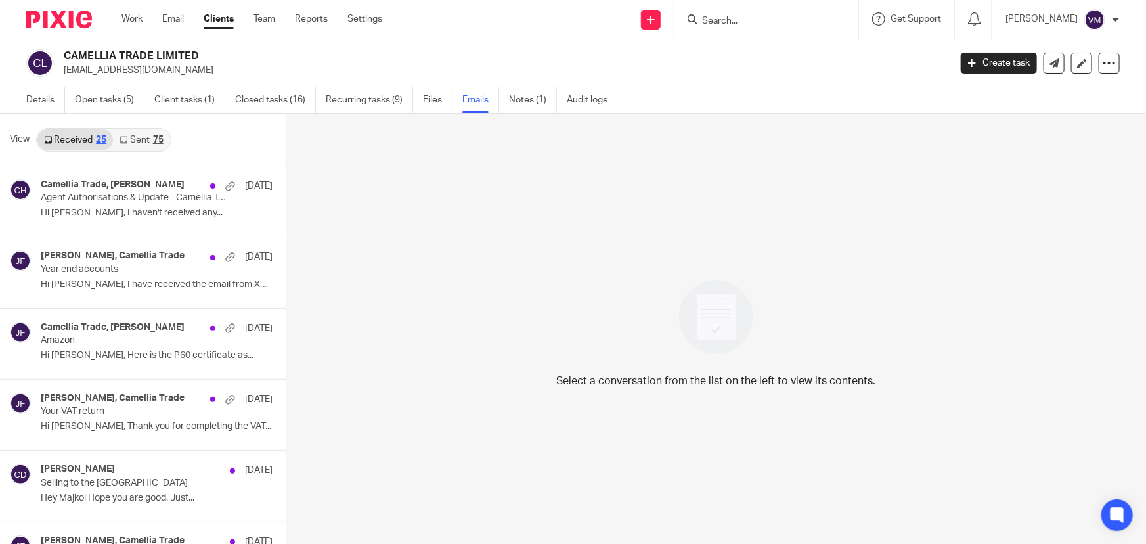
scroll to position [1, 0]
click at [282, 16] on ul "Work Email Clients Team Reports Settings" at bounding box center [262, 18] width 281 height 13
click at [272, 16] on link "Team" at bounding box center [265, 18] width 22 height 13
